Goal: Task Accomplishment & Management: Manage account settings

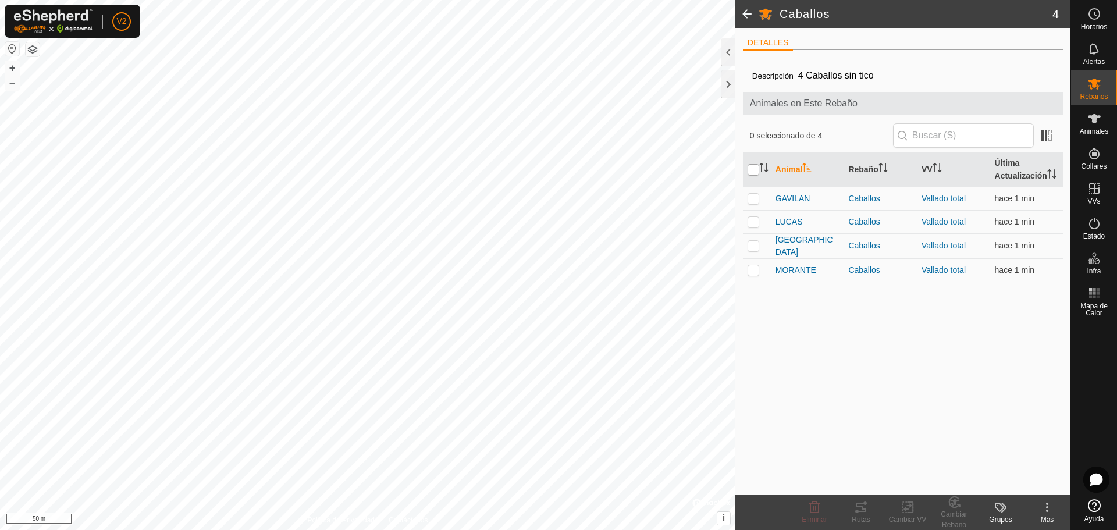
click at [752, 173] on input "checkbox" at bounding box center [754, 170] width 12 height 12
checkbox input "true"
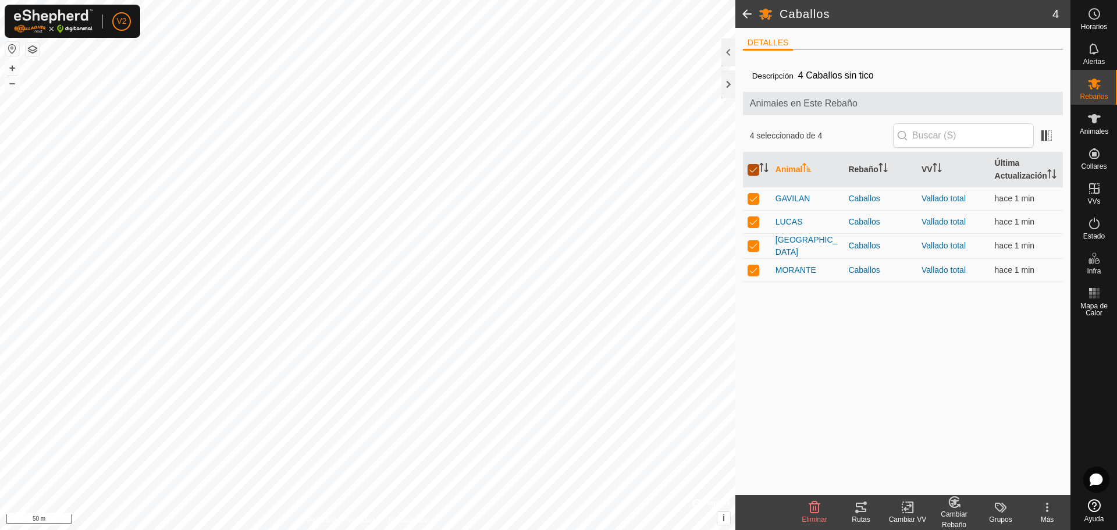
checkbox input "true"
click at [752, 173] on input "checkbox" at bounding box center [754, 170] width 12 height 12
checkbox input "false"
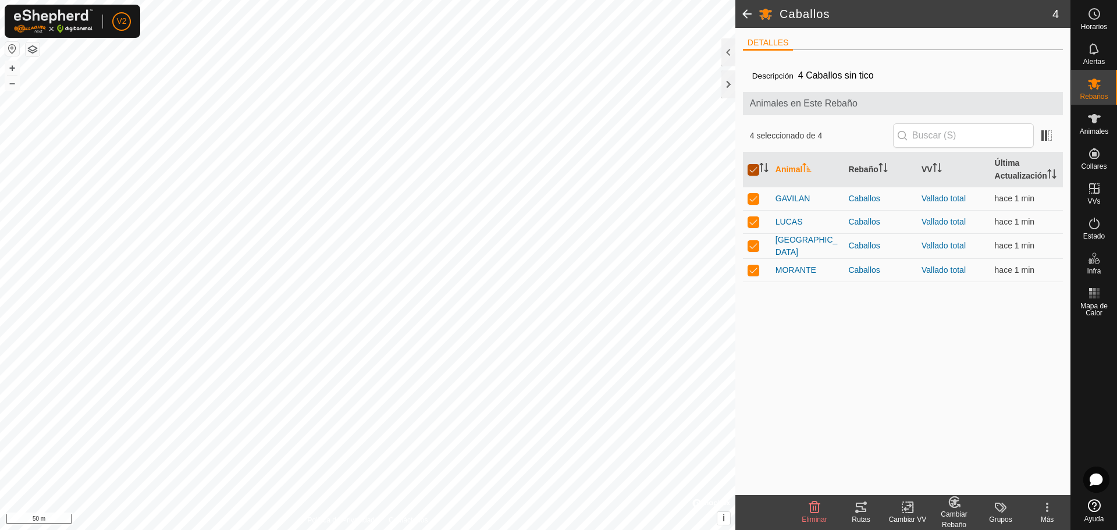
checkbox input "false"
click at [754, 275] on p-checkbox at bounding box center [754, 269] width 12 height 9
checkbox input "true"
click at [860, 508] on icon at bounding box center [861, 507] width 14 height 14
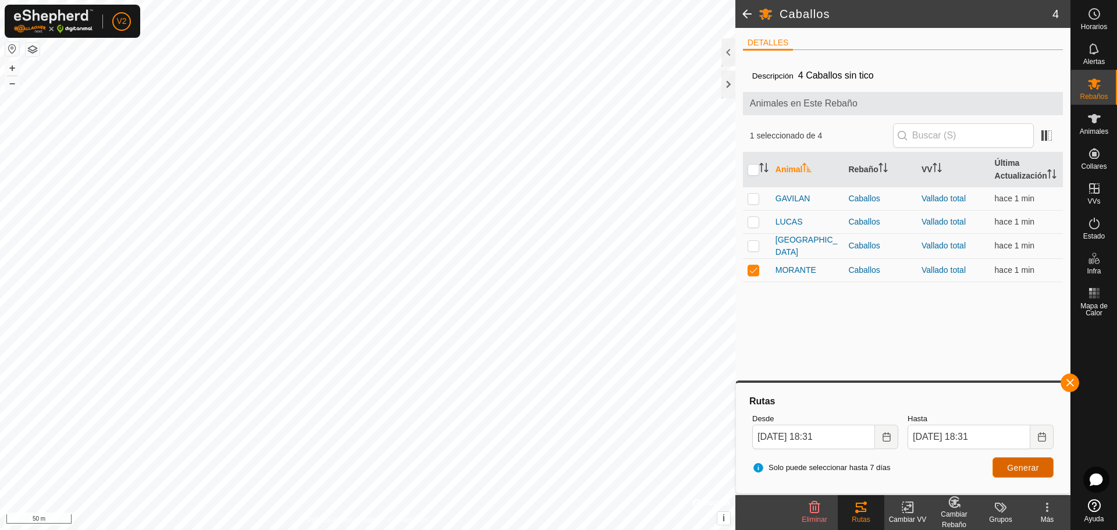
click at [1028, 467] on span "Generar" at bounding box center [1023, 467] width 32 height 9
click at [752, 176] on input "checkbox" at bounding box center [754, 170] width 12 height 12
checkbox input "true"
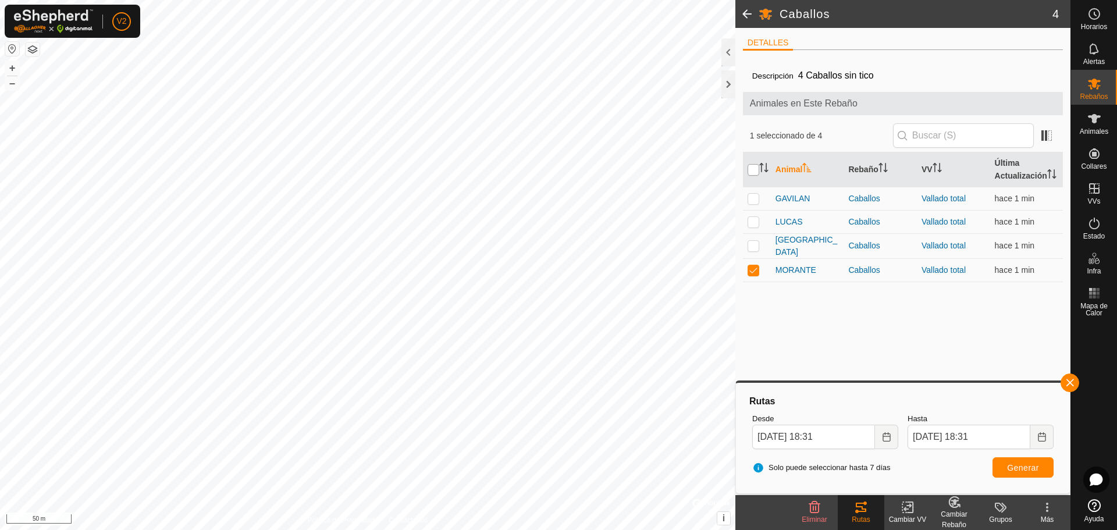
checkbox input "true"
click at [1034, 469] on span "Generar" at bounding box center [1023, 467] width 32 height 9
click at [729, 84] on div at bounding box center [728, 84] width 14 height 28
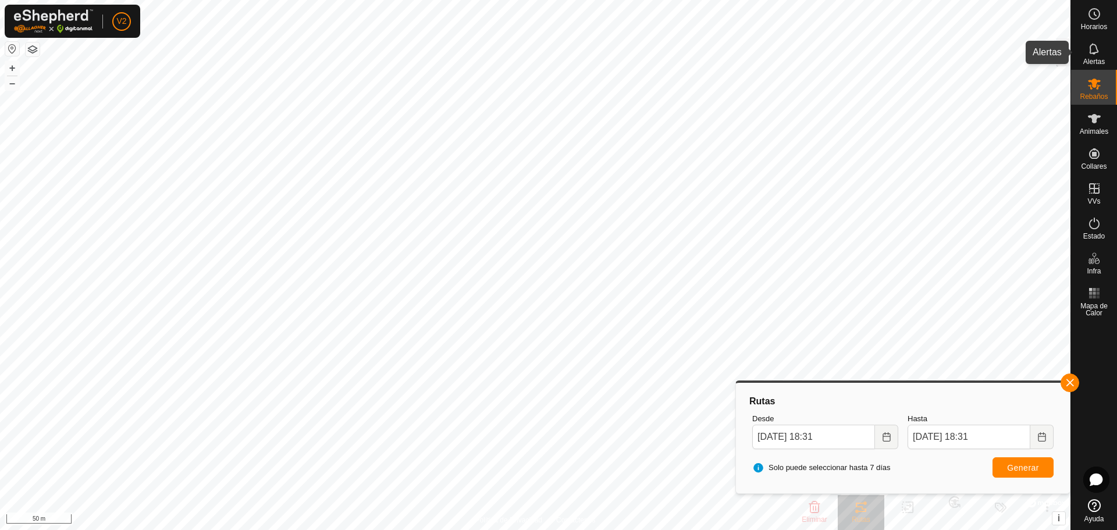
click at [1097, 48] on icon at bounding box center [1093, 48] width 9 height 11
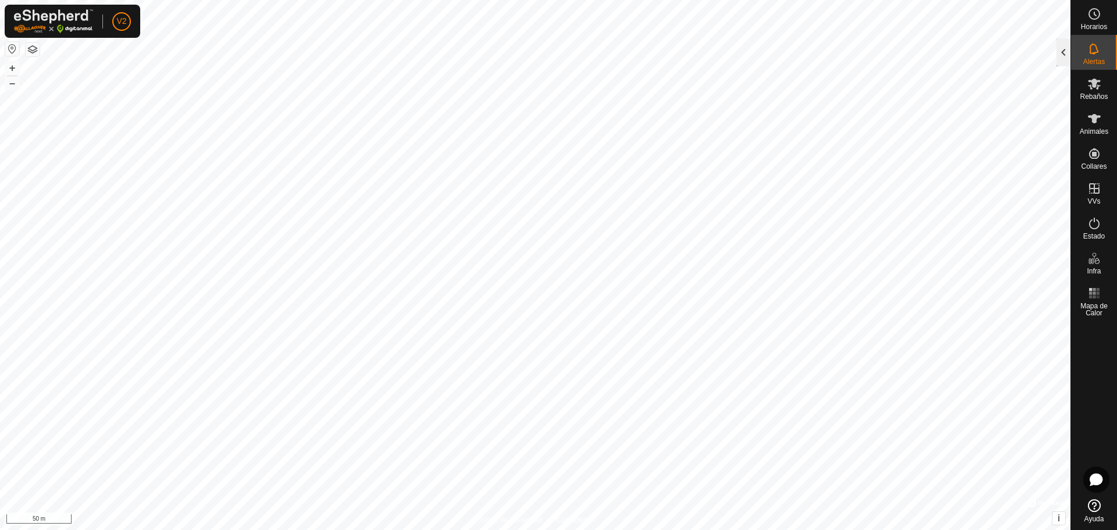
click at [1066, 49] on div at bounding box center [1063, 52] width 14 height 28
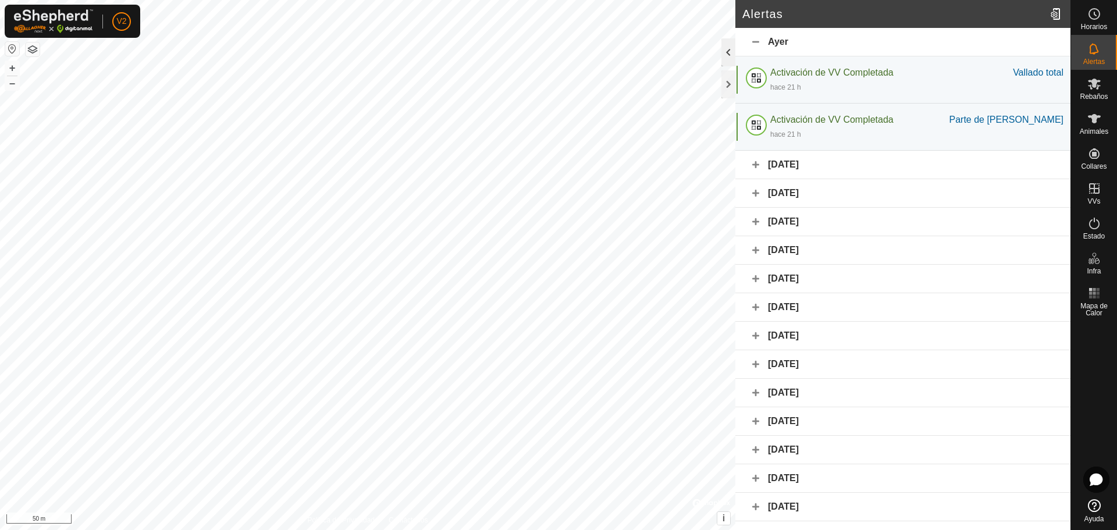
click at [728, 51] on div at bounding box center [728, 52] width 14 height 28
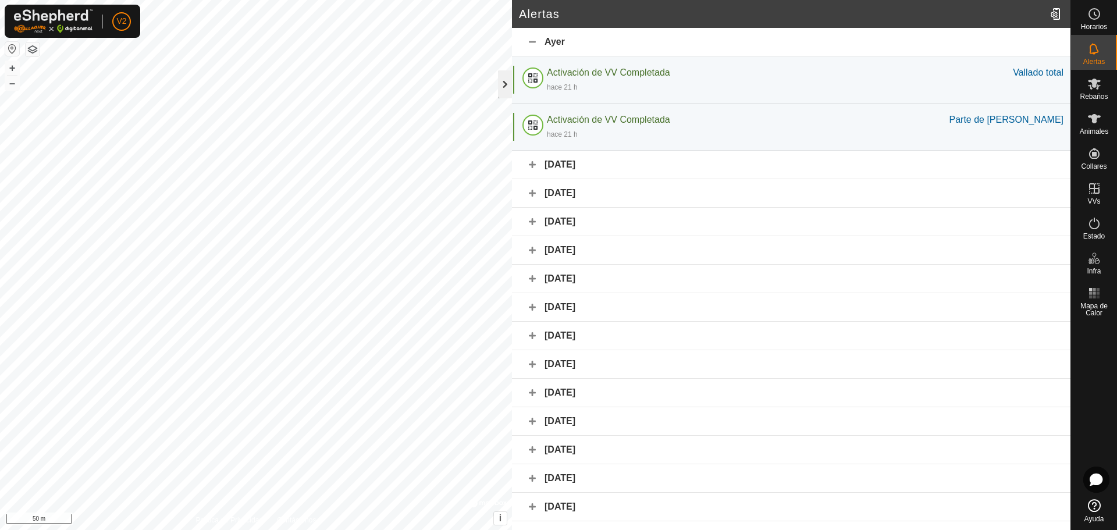
click at [501, 80] on div at bounding box center [505, 84] width 14 height 28
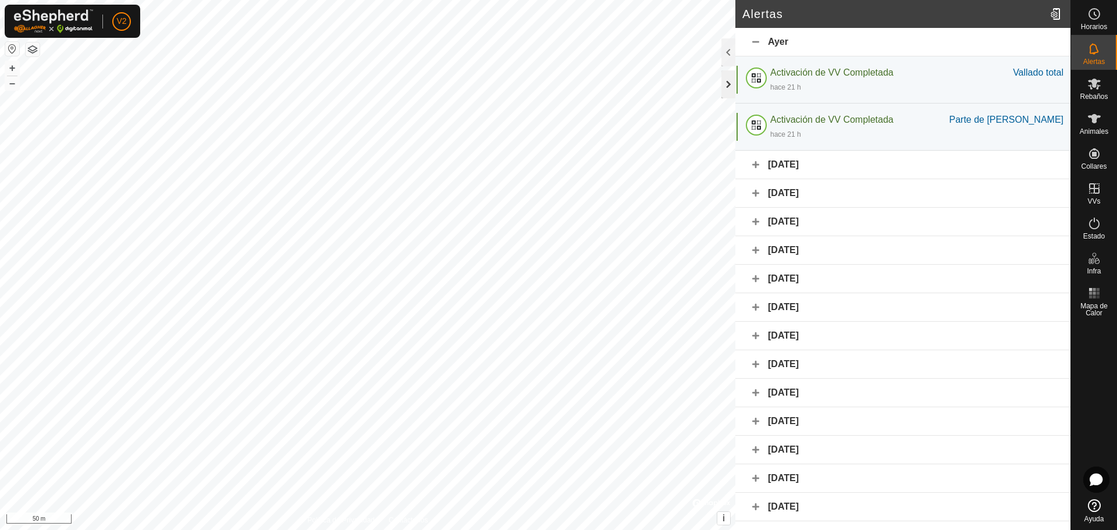
click at [728, 87] on div at bounding box center [728, 84] width 14 height 28
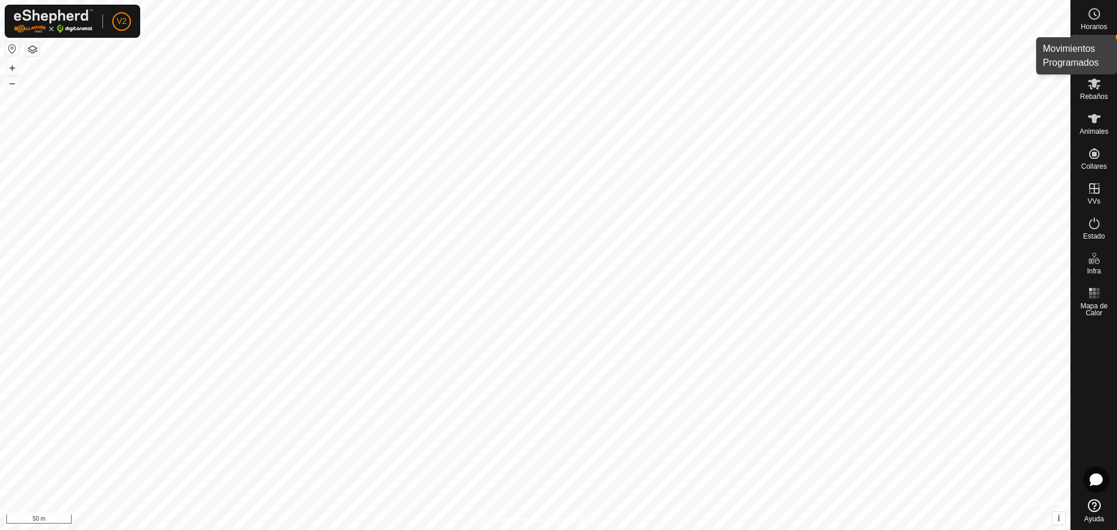
click at [1093, 8] on icon at bounding box center [1094, 14] width 14 height 14
click at [1063, 52] on div at bounding box center [1063, 52] width 14 height 28
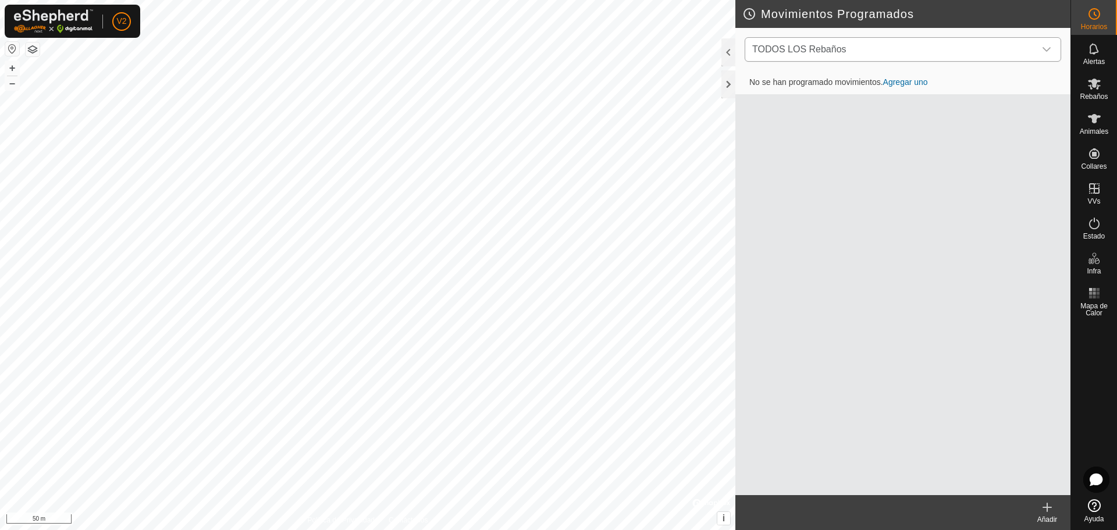
click at [1054, 48] on div "dropdown trigger" at bounding box center [1046, 49] width 23 height 23
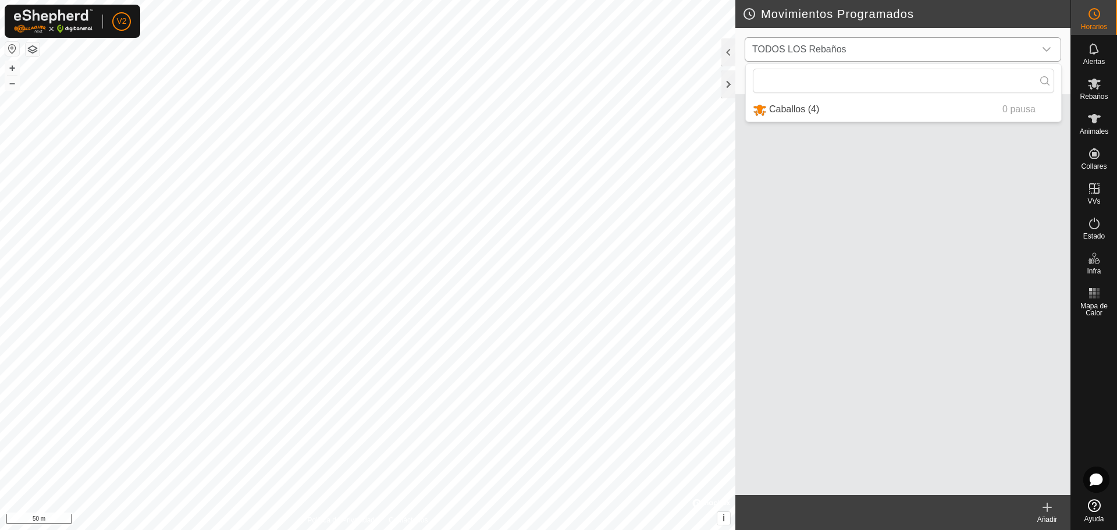
click at [788, 102] on li "Caballos (4) 0 pausa" at bounding box center [903, 110] width 315 height 24
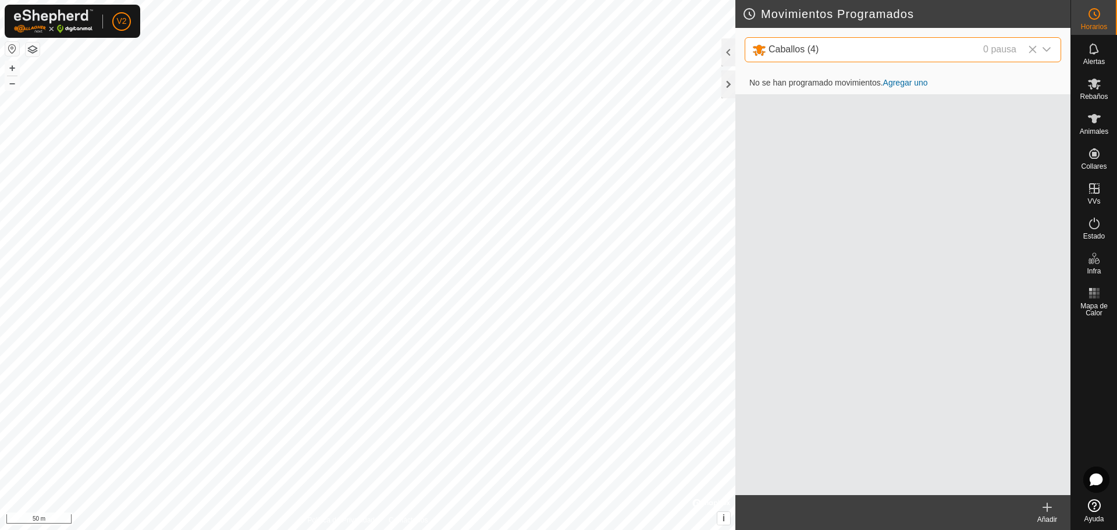
click at [907, 81] on link "Agregar uno" at bounding box center [905, 82] width 45 height 9
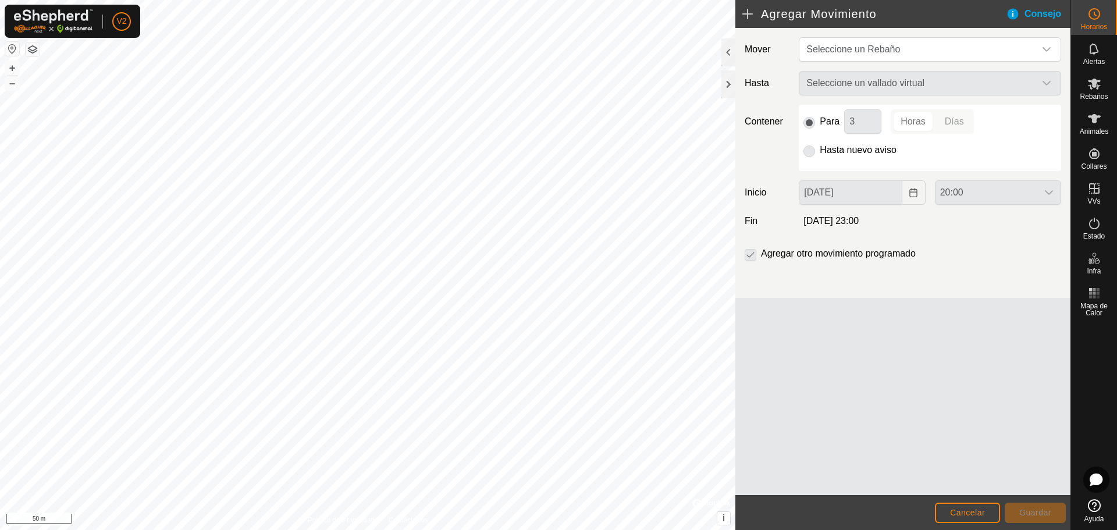
click at [907, 81] on div "Seleccione un vallado virtual" at bounding box center [930, 83] width 272 height 24
click at [1047, 82] on div "Seleccione un vallado virtual" at bounding box center [930, 83] width 272 height 24
click at [1048, 48] on icon "dropdown trigger" at bounding box center [1046, 49] width 9 height 9
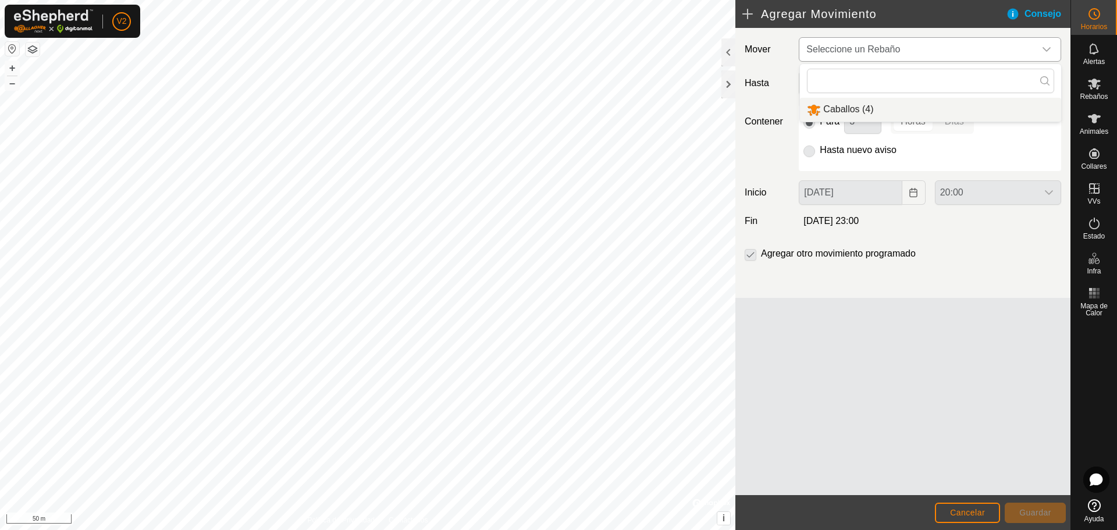
click at [846, 112] on li "Caballos (4)" at bounding box center [930, 110] width 261 height 24
click at [1050, 80] on icon "dropdown trigger" at bounding box center [1046, 83] width 9 height 9
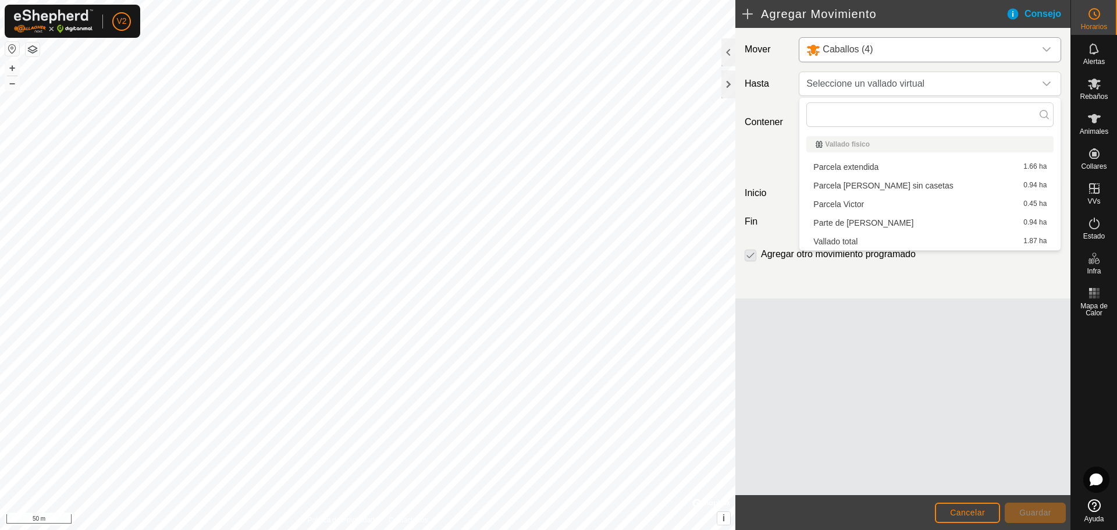
click at [848, 205] on li "Parcela Victor 0.45 ha" at bounding box center [929, 203] width 247 height 17
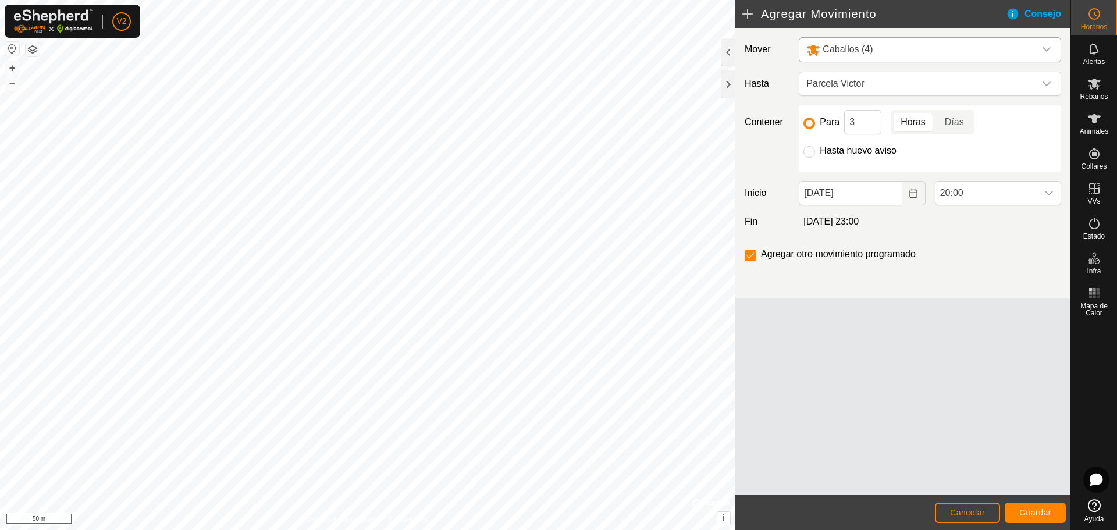
click at [1017, 10] on div "Consejo" at bounding box center [1038, 14] width 65 height 14
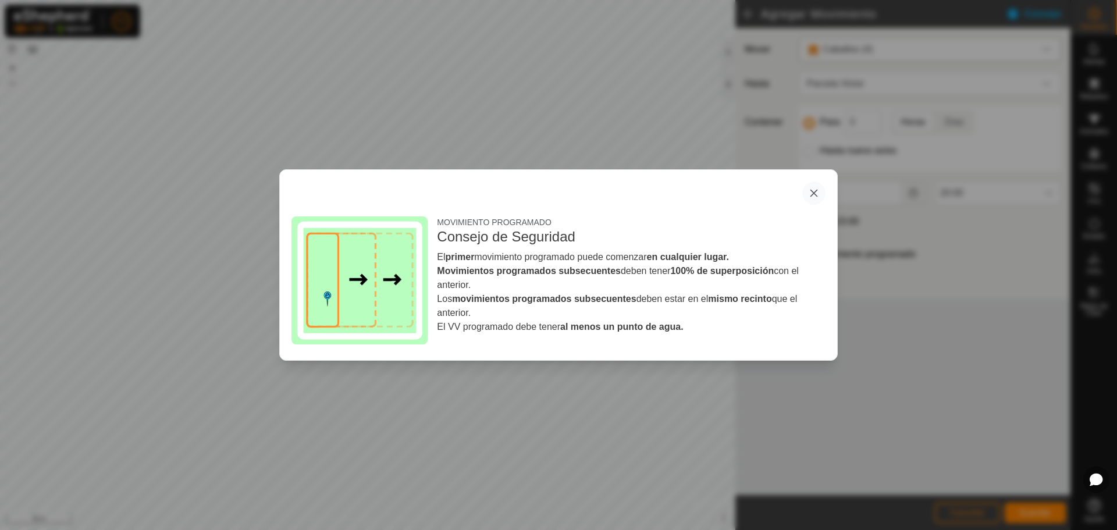
click at [812, 194] on button "button" at bounding box center [813, 193] width 23 height 23
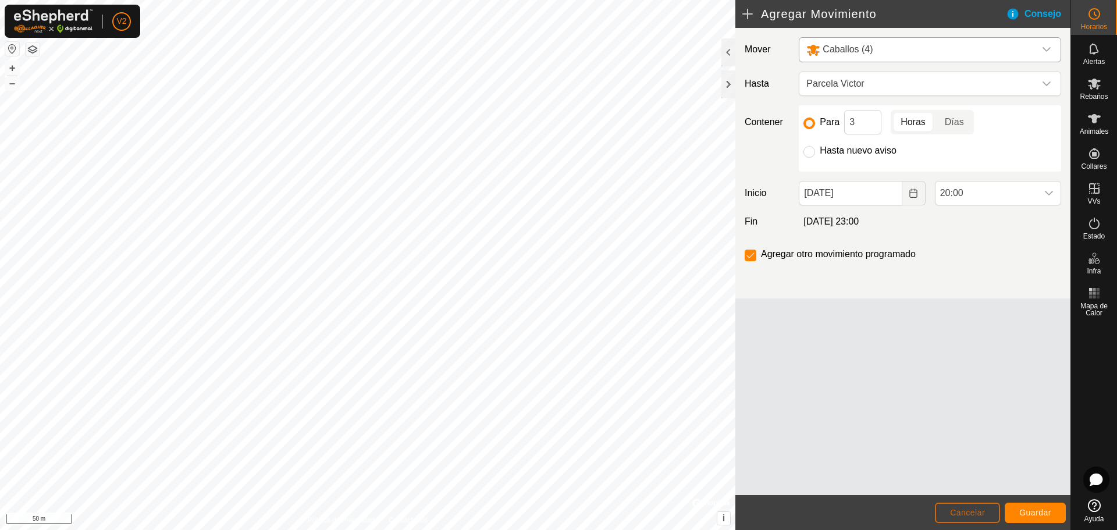
click at [963, 510] on span "Cancelar" at bounding box center [967, 512] width 35 height 9
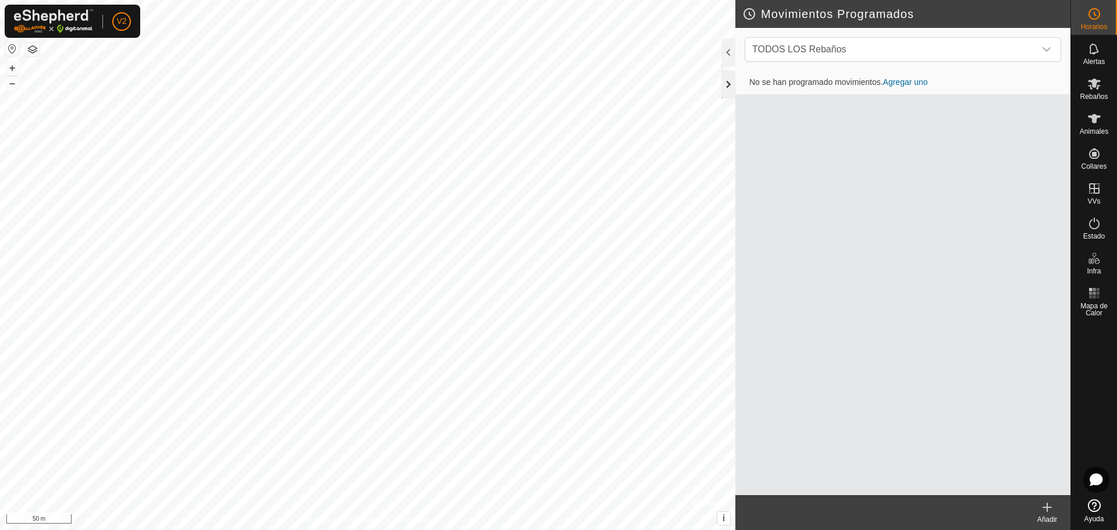
click at [724, 82] on div at bounding box center [728, 84] width 14 height 28
